Goal: Task Accomplishment & Management: Use online tool/utility

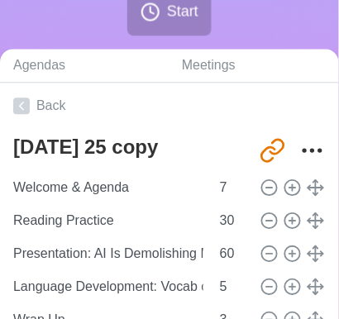
scroll to position [305, 0]
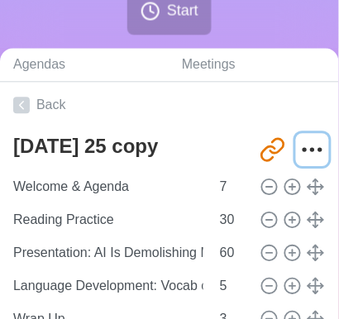
click at [305, 144] on icon "More" at bounding box center [313, 150] width 26 height 26
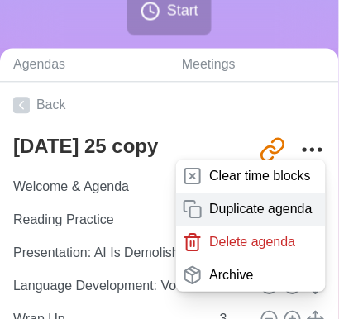
click at [225, 199] on p "Duplicate agenda" at bounding box center [260, 209] width 103 height 20
type textarea "[DATE] 25 copy copy"
type input "[URL][DOMAIN_NAME]"
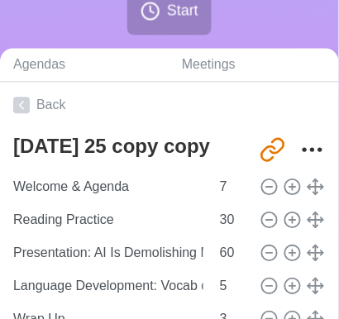
type textarea "[DATE] 25 copy"
type input "[URL][DOMAIN_NAME]"
type textarea "[DATE] 25 copy copy"
type input "[URL][DOMAIN_NAME]"
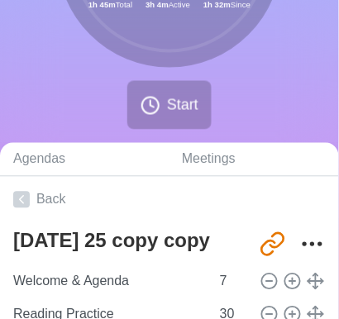
scroll to position [213, 0]
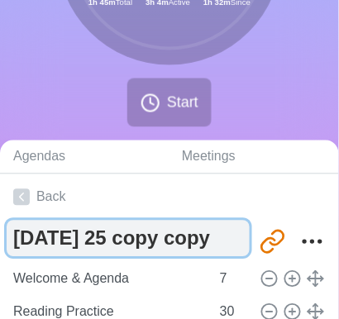
click at [228, 247] on textarea "[DATE] 25 copy copy" at bounding box center [128, 239] width 243 height 36
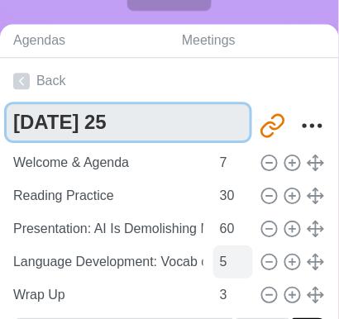
scroll to position [331, 0]
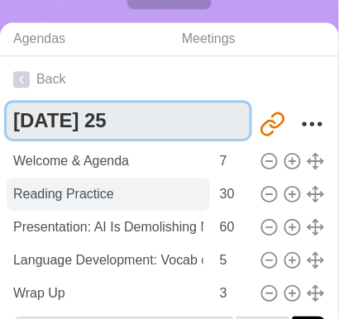
type textarea "[DATE] 25"
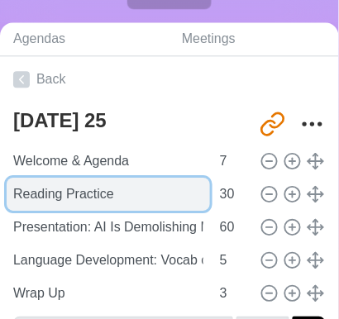
click at [156, 192] on input "Reading Practice" at bounding box center [109, 194] width 204 height 33
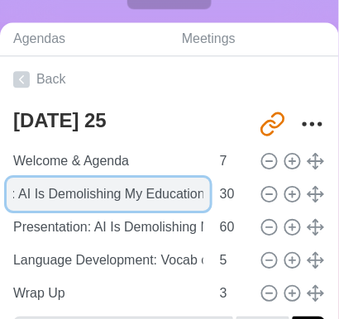
scroll to position [0, 68]
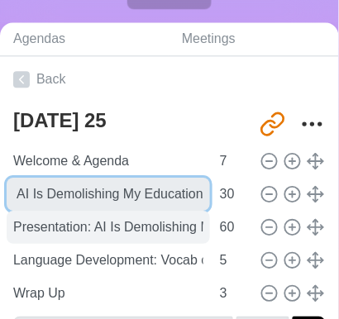
type input "Prewriting: AI Is Demolishing My Education"
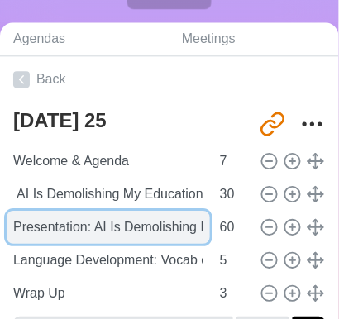
scroll to position [0, 0]
click at [130, 227] on input "Presentation: AI Is Demolishing My Education: Prepare presentations to present …" at bounding box center [109, 227] width 204 height 33
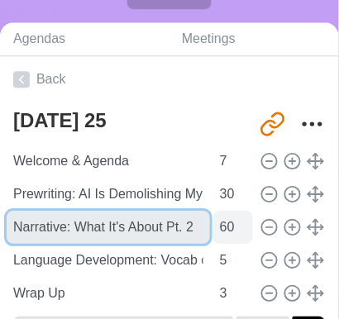
type input "Narrative: What It's About Pt. 2"
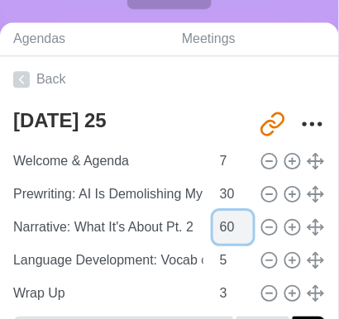
click at [218, 228] on input "60" at bounding box center [234, 227] width 40 height 33
type input "20"
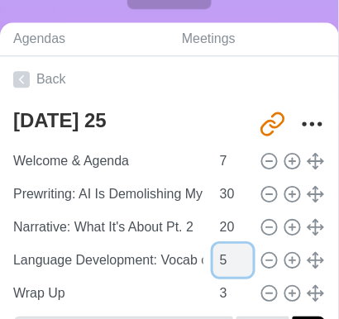
click at [214, 254] on input "5" at bounding box center [234, 260] width 40 height 33
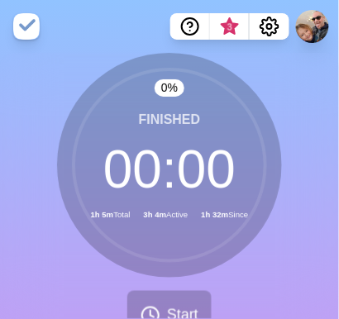
type input "25"
click at [315, 208] on div "0 % Finished 00 : 00 1h 25m Total 3h 4m Active 1h 32m Since Start" at bounding box center [169, 203] width 339 height 300
click at [194, 300] on button "Start" at bounding box center [169, 315] width 84 height 49
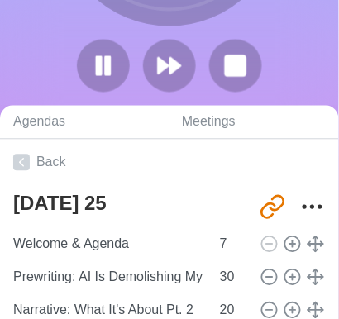
scroll to position [253, 0]
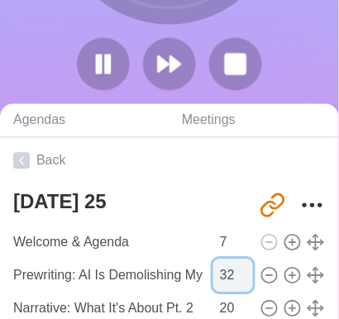
click at [238, 271] on input "32" at bounding box center [234, 276] width 40 height 33
click at [238, 271] on input "33" at bounding box center [234, 276] width 40 height 33
click at [238, 271] on input "34" at bounding box center [234, 276] width 40 height 33
type input "35"
click at [238, 271] on input "35" at bounding box center [234, 276] width 40 height 33
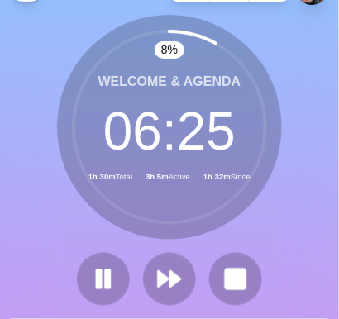
scroll to position [0, 0]
